Goal: Task Accomplishment & Management: Use online tool/utility

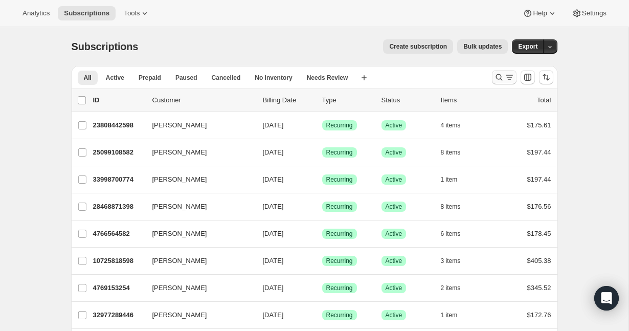
click at [502, 79] on icon "Search and filter results" at bounding box center [499, 77] width 10 height 10
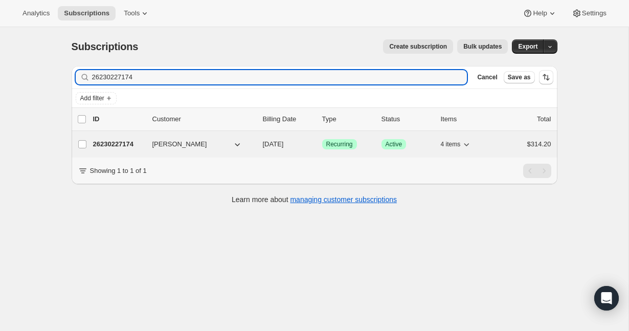
type input "26230227174"
click at [109, 145] on p "26230227174" at bounding box center [118, 144] width 51 height 10
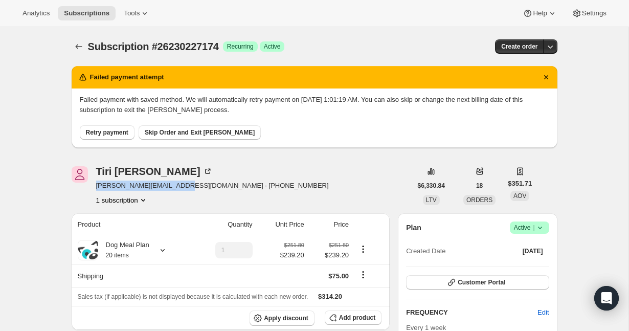
drag, startPoint x: 177, startPoint y: 186, endPoint x: 95, endPoint y: 188, distance: 81.4
click at [95, 188] on div "[PERSON_NAME] [EMAIL_ADDRESS][DOMAIN_NAME] · [PHONE_NUMBER] 1 subscription" at bounding box center [242, 185] width 340 height 39
copy span "[EMAIL_ADDRESS][DOMAIN_NAME]"
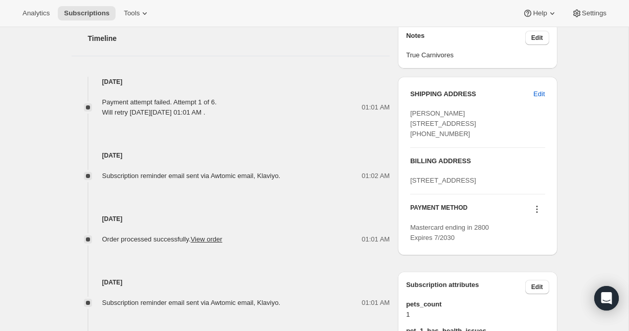
scroll to position [488, 0]
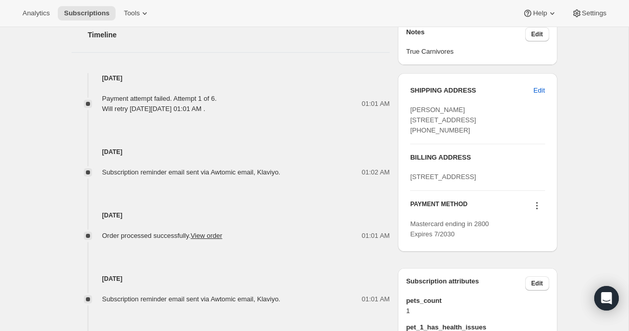
click at [533, 211] on icon at bounding box center [537, 206] width 10 height 10
click at [539, 265] on span "Send link to update card" at bounding box center [535, 266] width 72 height 8
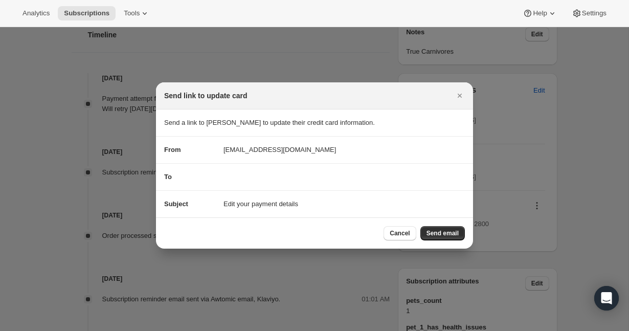
click at [432, 230] on span "Send email" at bounding box center [443, 233] width 32 height 8
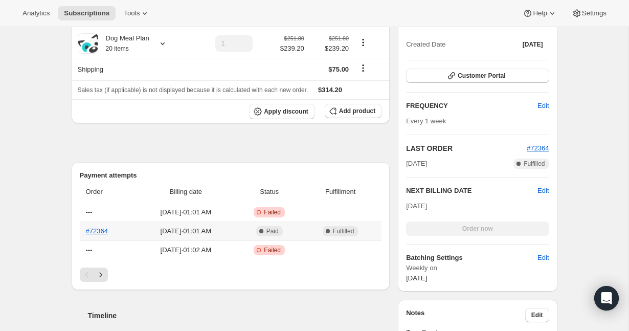
scroll to position [0, 0]
